Goal: Task Accomplishment & Management: Use online tool/utility

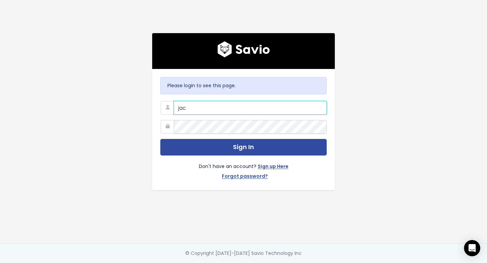
type input "jack.bayliss@tradifyhq.com"
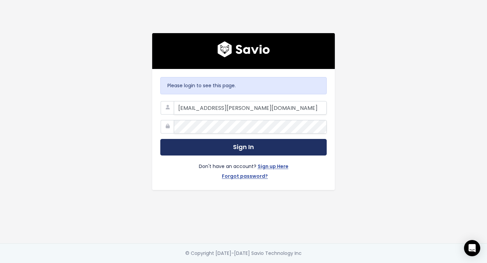
click at [227, 145] on button "Sign In" at bounding box center [243, 147] width 166 height 17
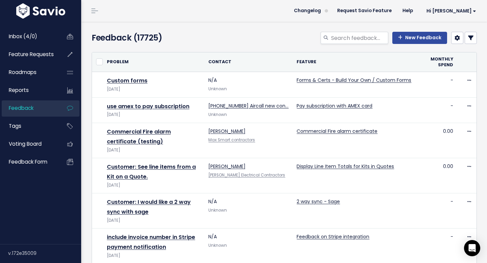
click at [474, 38] on link at bounding box center [471, 38] width 12 height 12
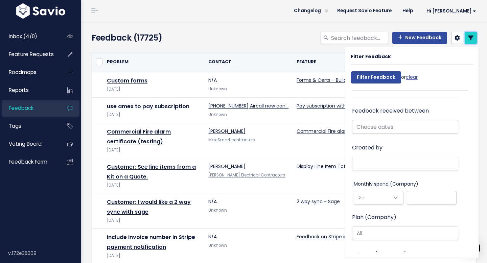
scroll to position [213, 0]
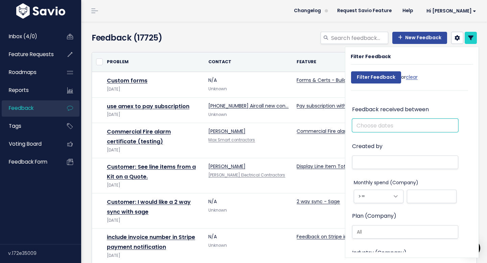
click at [387, 127] on input "text" at bounding box center [405, 126] width 106 height 14
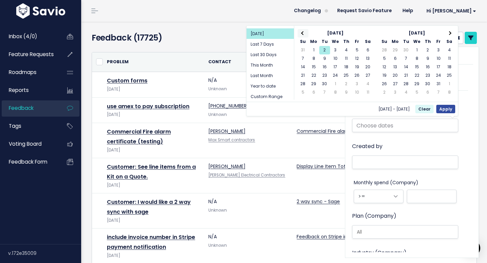
click at [303, 36] on th at bounding box center [303, 33] width 11 height 8
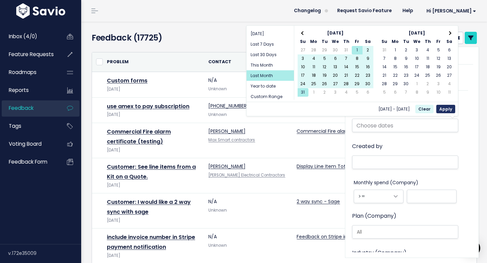
click at [443, 111] on button "Apply" at bounding box center [445, 109] width 19 height 8
type input "[DATE] - [DATE] (Last Month)"
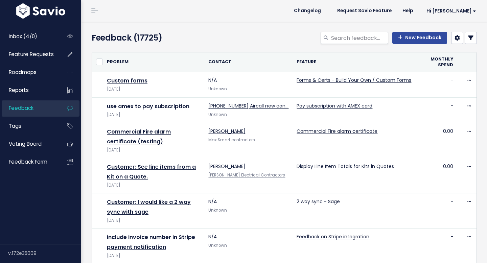
select select
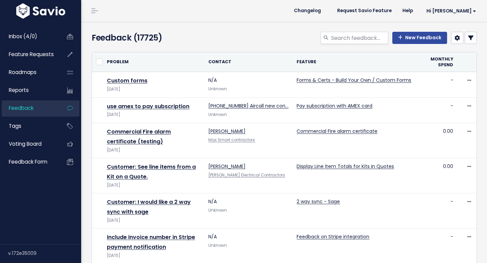
select select
click at [470, 40] on icon at bounding box center [470, 37] width 5 height 5
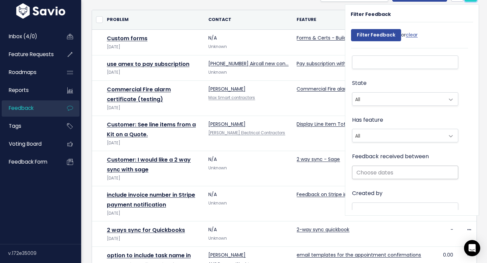
scroll to position [43, 0]
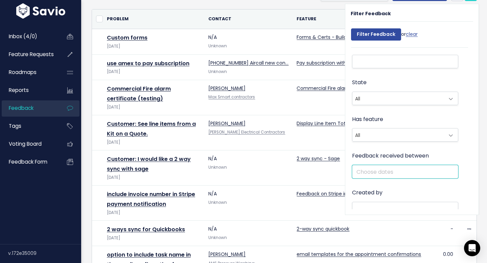
click at [385, 171] on input "text" at bounding box center [405, 172] width 106 height 14
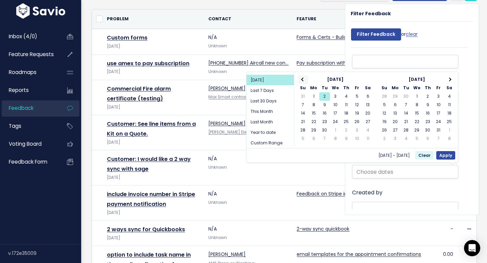
click at [306, 80] on th at bounding box center [303, 79] width 11 height 8
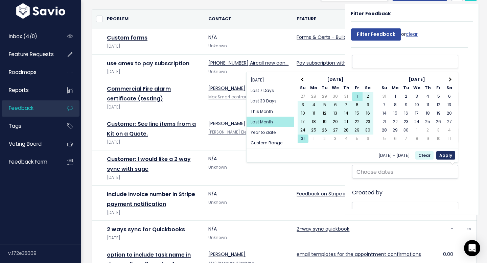
click at [451, 153] on button "Apply" at bounding box center [445, 155] width 19 height 8
type input "[DATE] - [DATE] (Last Month)"
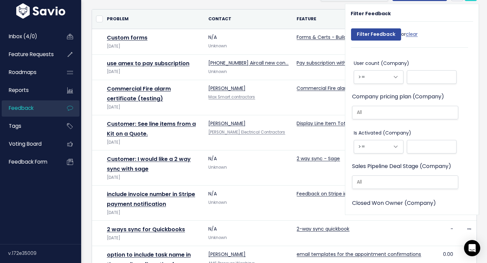
scroll to position [528, 0]
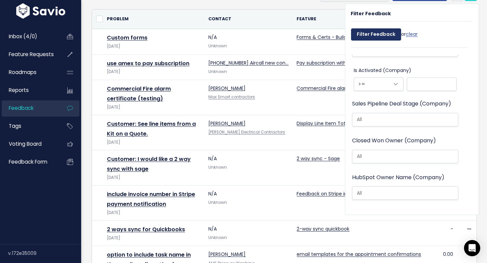
click at [384, 35] on input "Filter Feedback" at bounding box center [376, 34] width 50 height 12
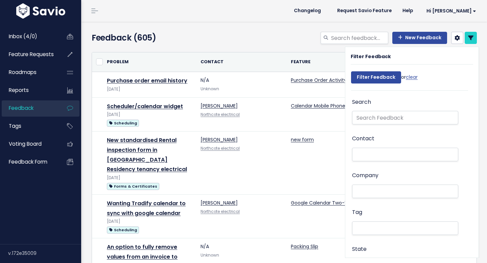
select select
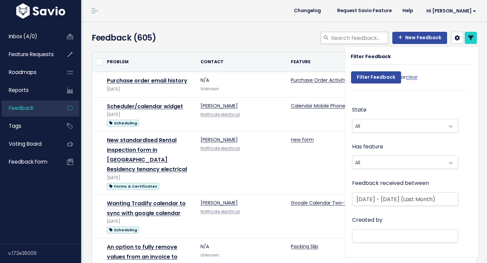
select select
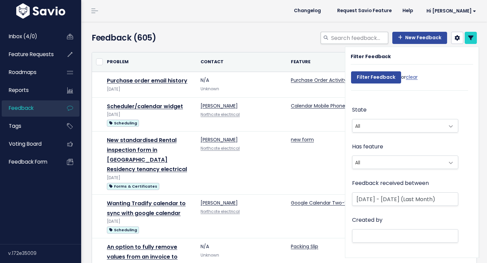
select select
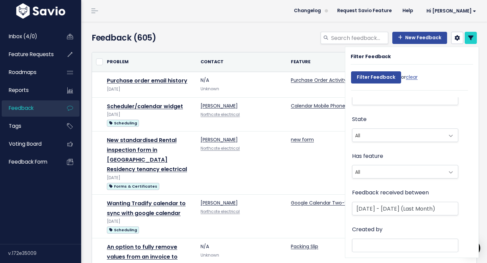
scroll to position [0, 0]
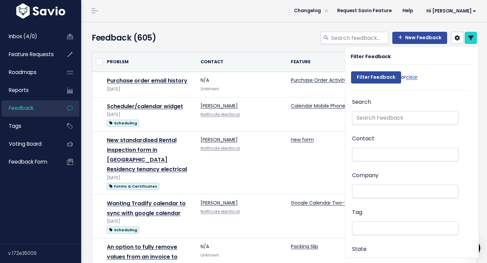
click at [233, 36] on div "New Feedback" at bounding box center [350, 39] width 264 height 15
click at [475, 33] on link at bounding box center [471, 38] width 12 height 12
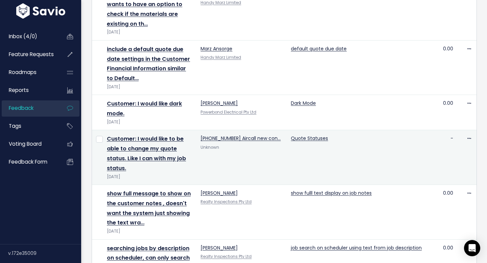
scroll to position [767, 0]
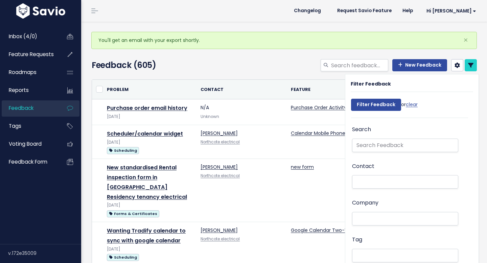
select select
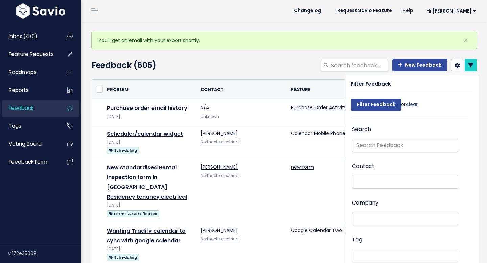
select select
